Goal: Find specific page/section: Locate a particular part of the current website

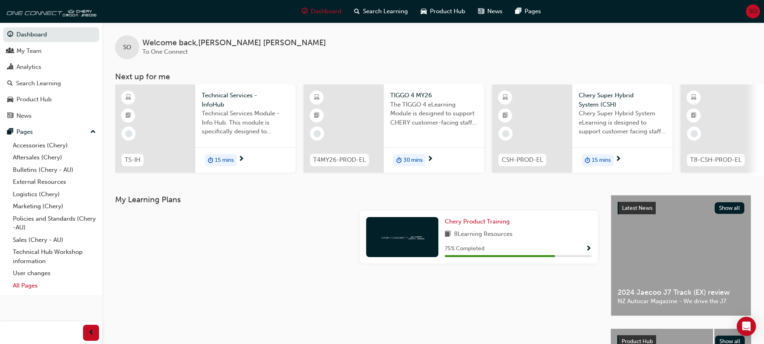
click at [31, 284] on link "All Pages" at bounding box center [54, 286] width 89 height 12
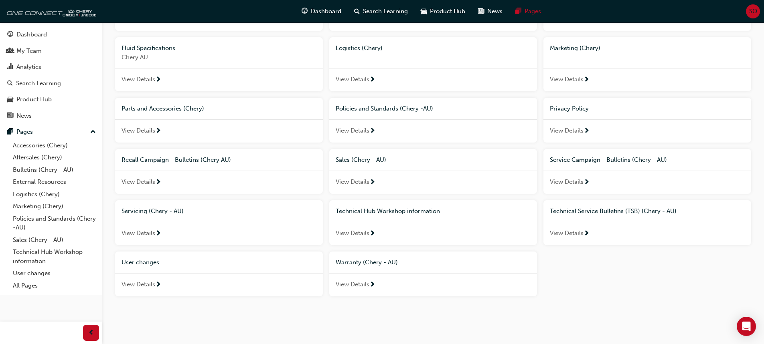
scroll to position [168, 0]
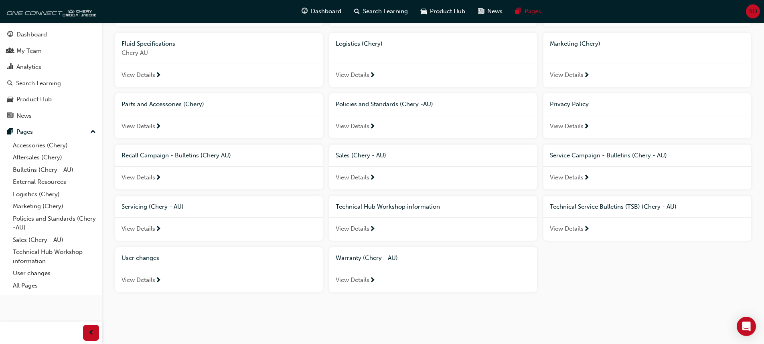
click at [358, 259] on span "Warranty (Chery - AU)" at bounding box center [366, 258] width 62 height 7
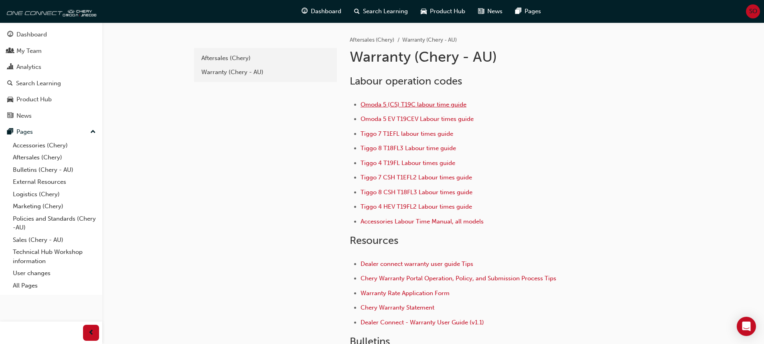
click at [410, 105] on span "Omoda 5 (C5) T19C labour time guide" at bounding box center [413, 104] width 106 height 7
